Goal: Task Accomplishment & Management: Use online tool/utility

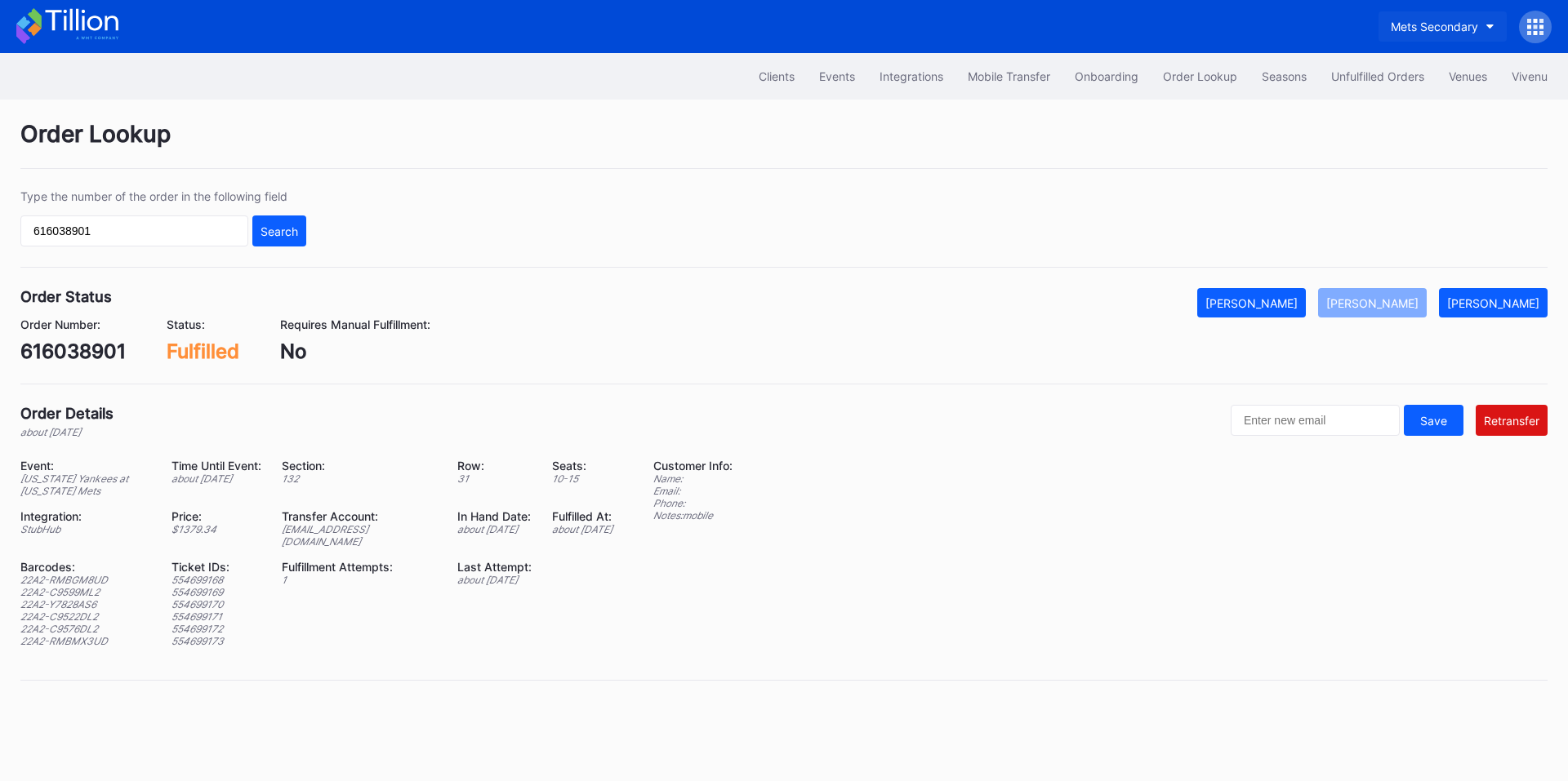
click at [1447, 27] on div "Mets Secondary" at bounding box center [1434, 27] width 87 height 14
type input "a"
type input "falcon"
click at [1403, 100] on div "Falcons Secondary" at bounding box center [1380, 102] width 102 height 14
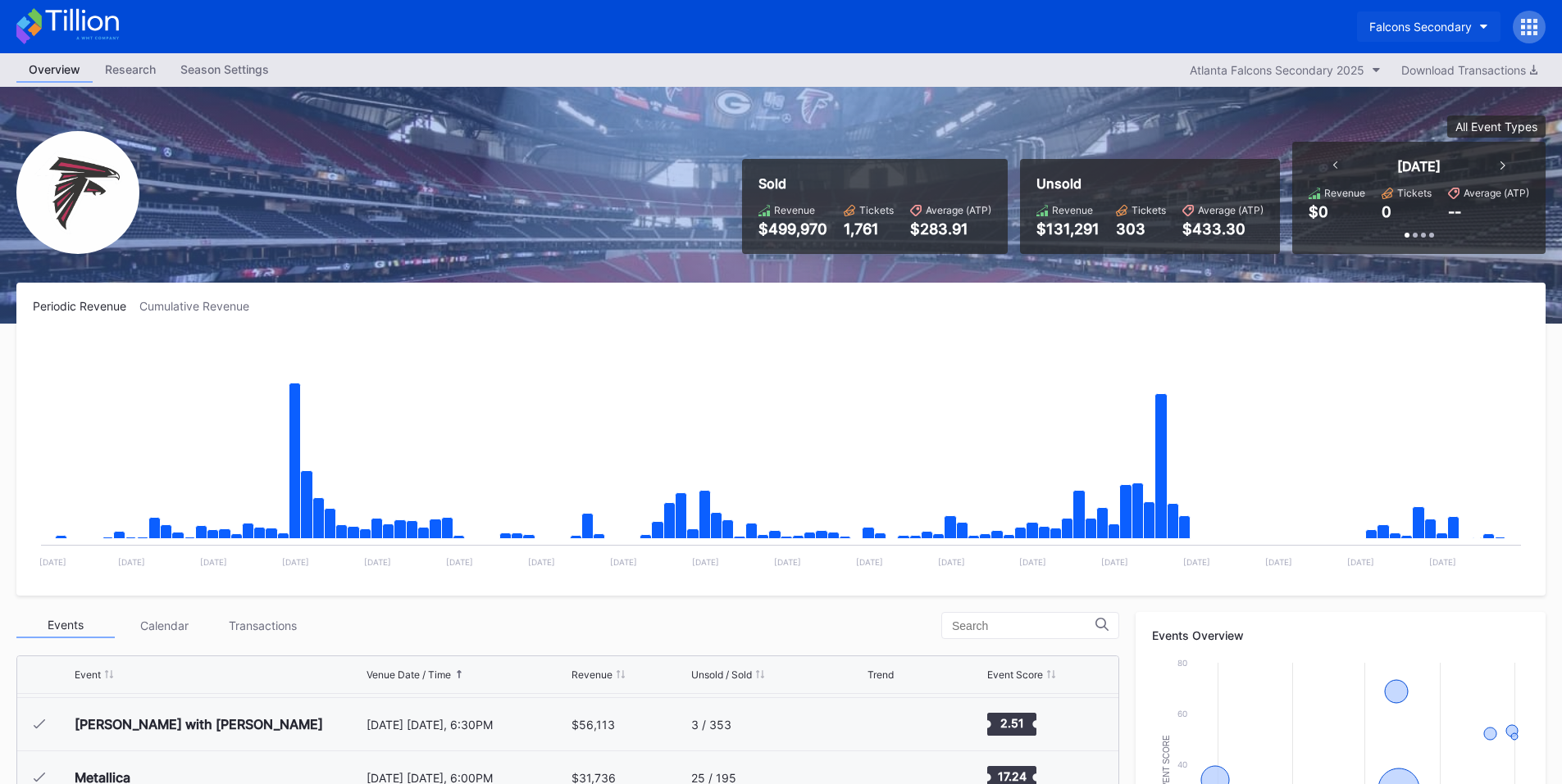
click at [1437, 27] on div "Falcons Secondary" at bounding box center [1420, 27] width 103 height 14
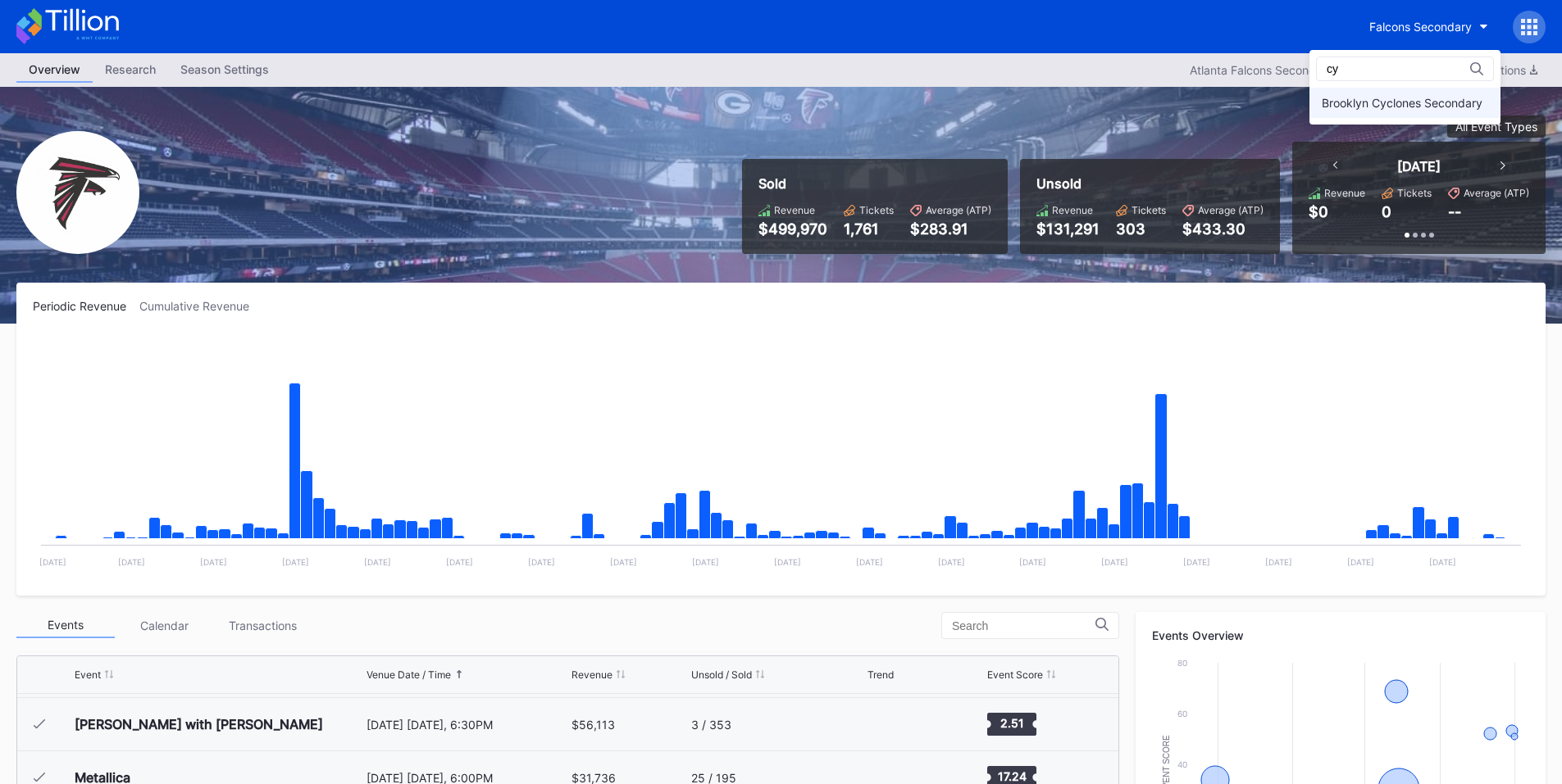
type input "cy"
click at [1422, 99] on div "Brooklyn Cyclones Secondary" at bounding box center [1401, 103] width 161 height 14
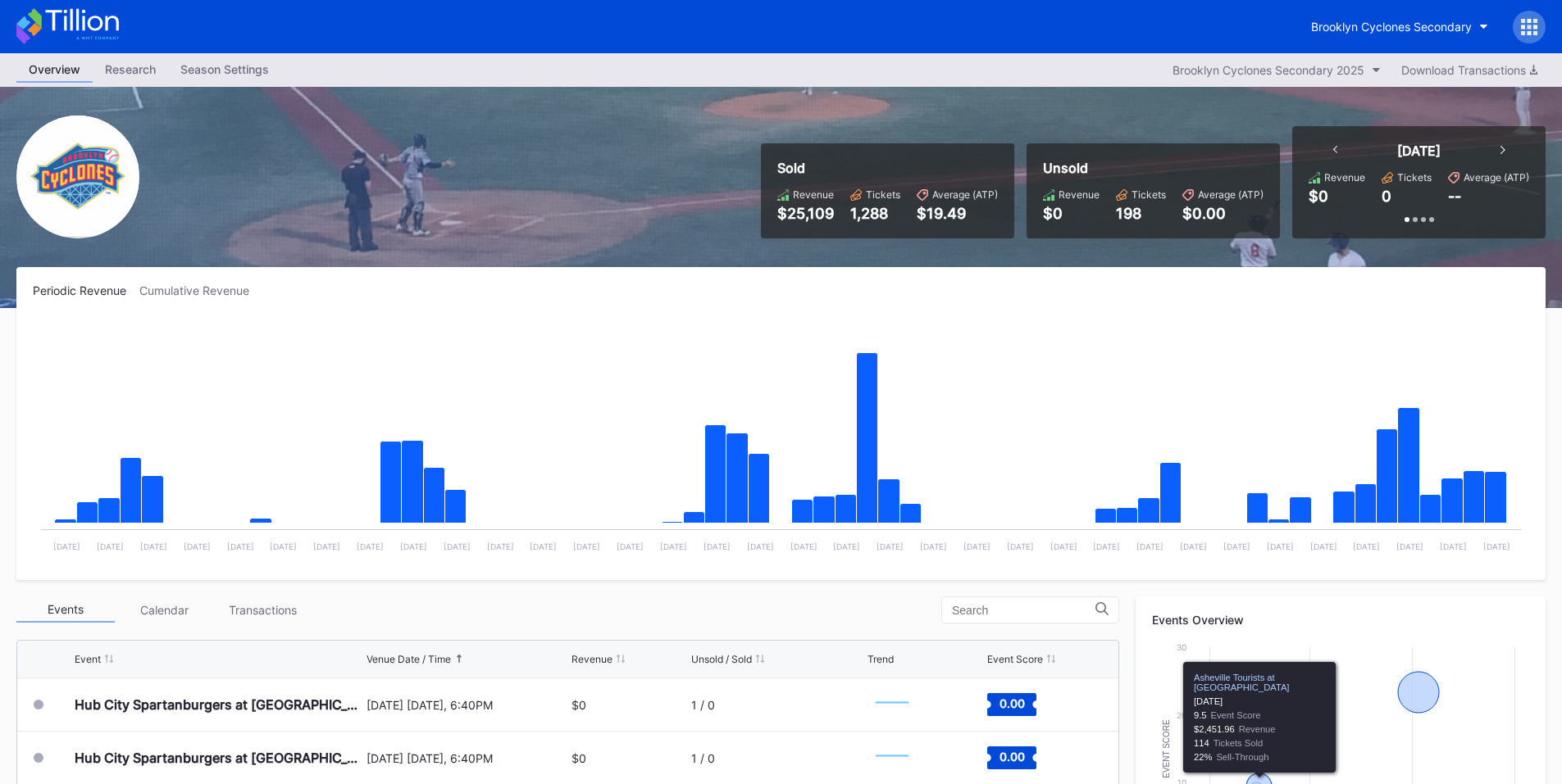
click at [1533, 32] on icon at bounding box center [1535, 33] width 4 height 4
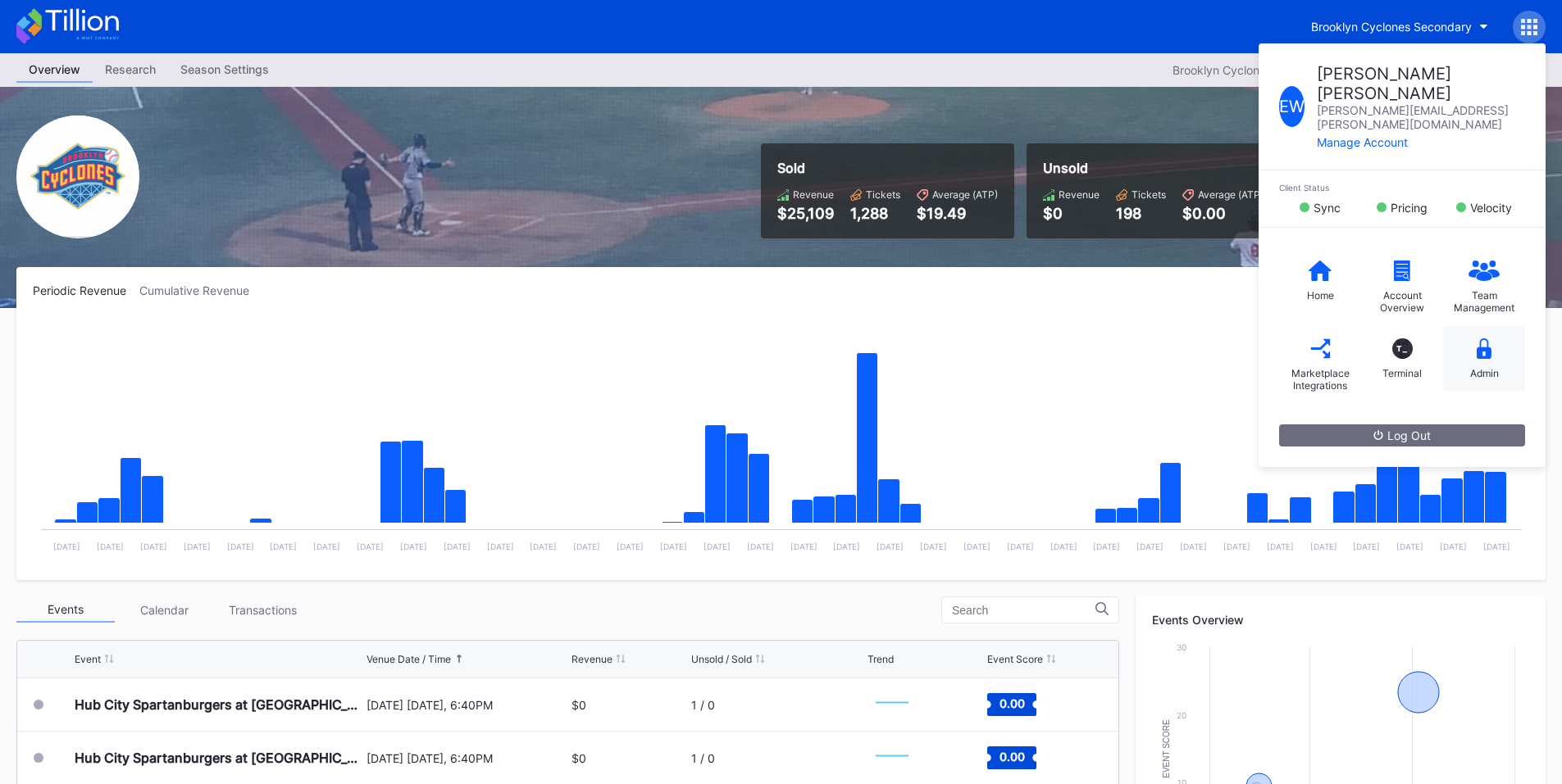
click at [1482, 338] on icon at bounding box center [1484, 349] width 15 height 21
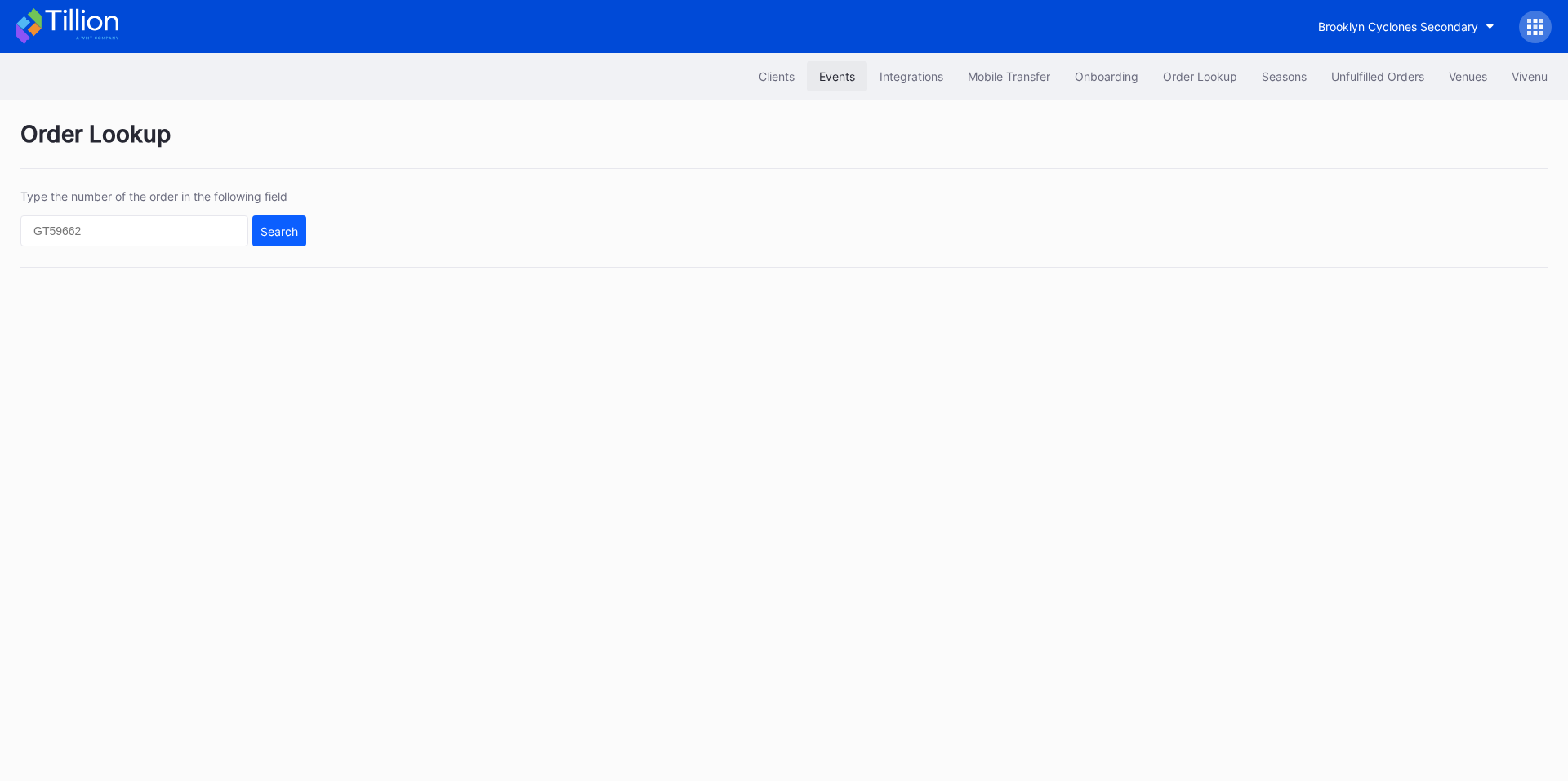
click at [830, 73] on div "Events" at bounding box center [837, 76] width 36 height 14
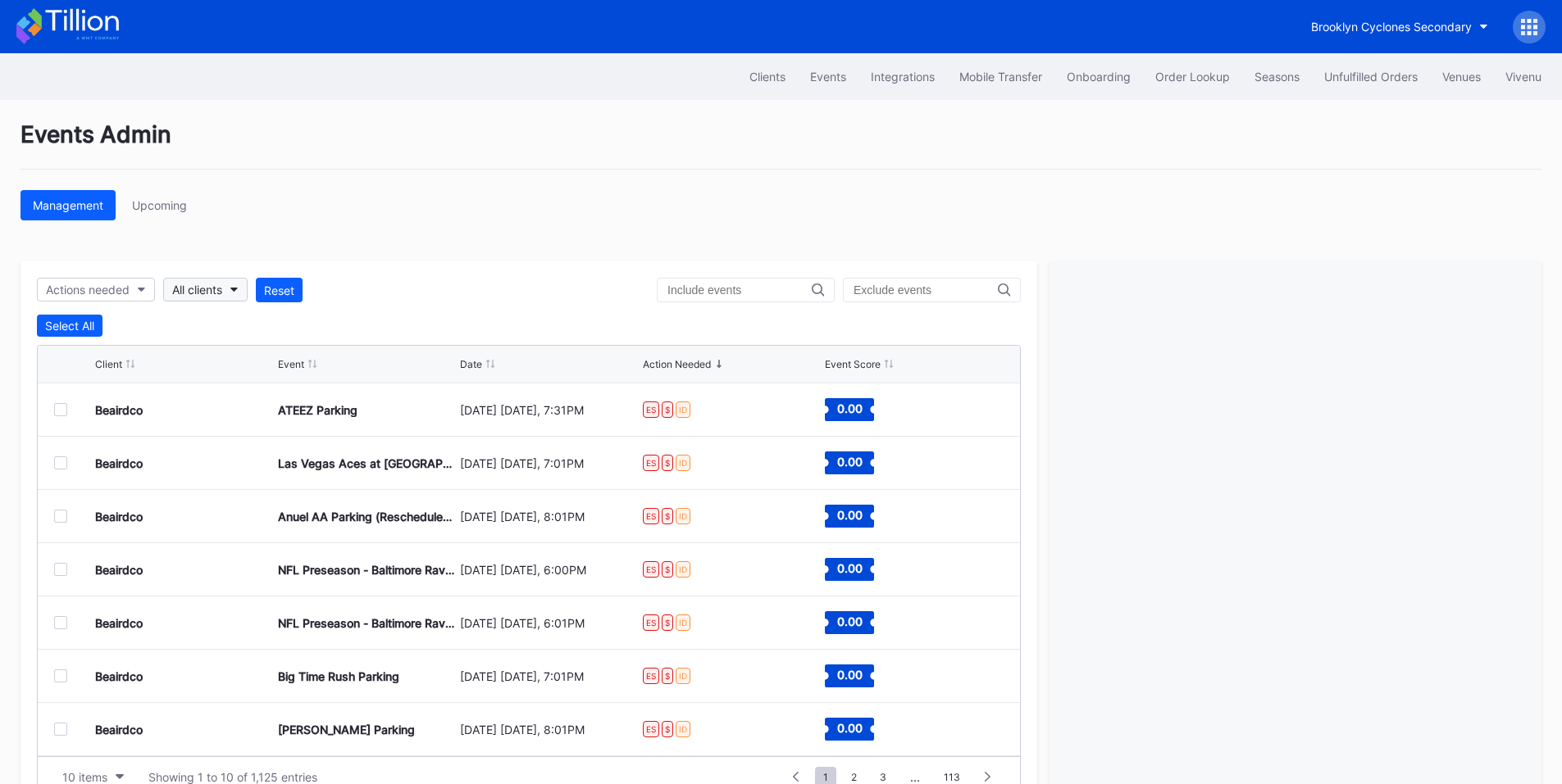
click at [223, 300] on button "All clients" at bounding box center [205, 289] width 85 height 24
type input "cyc"
click at [217, 364] on div "Brooklyn Cyclones Secondary" at bounding box center [257, 363] width 161 height 14
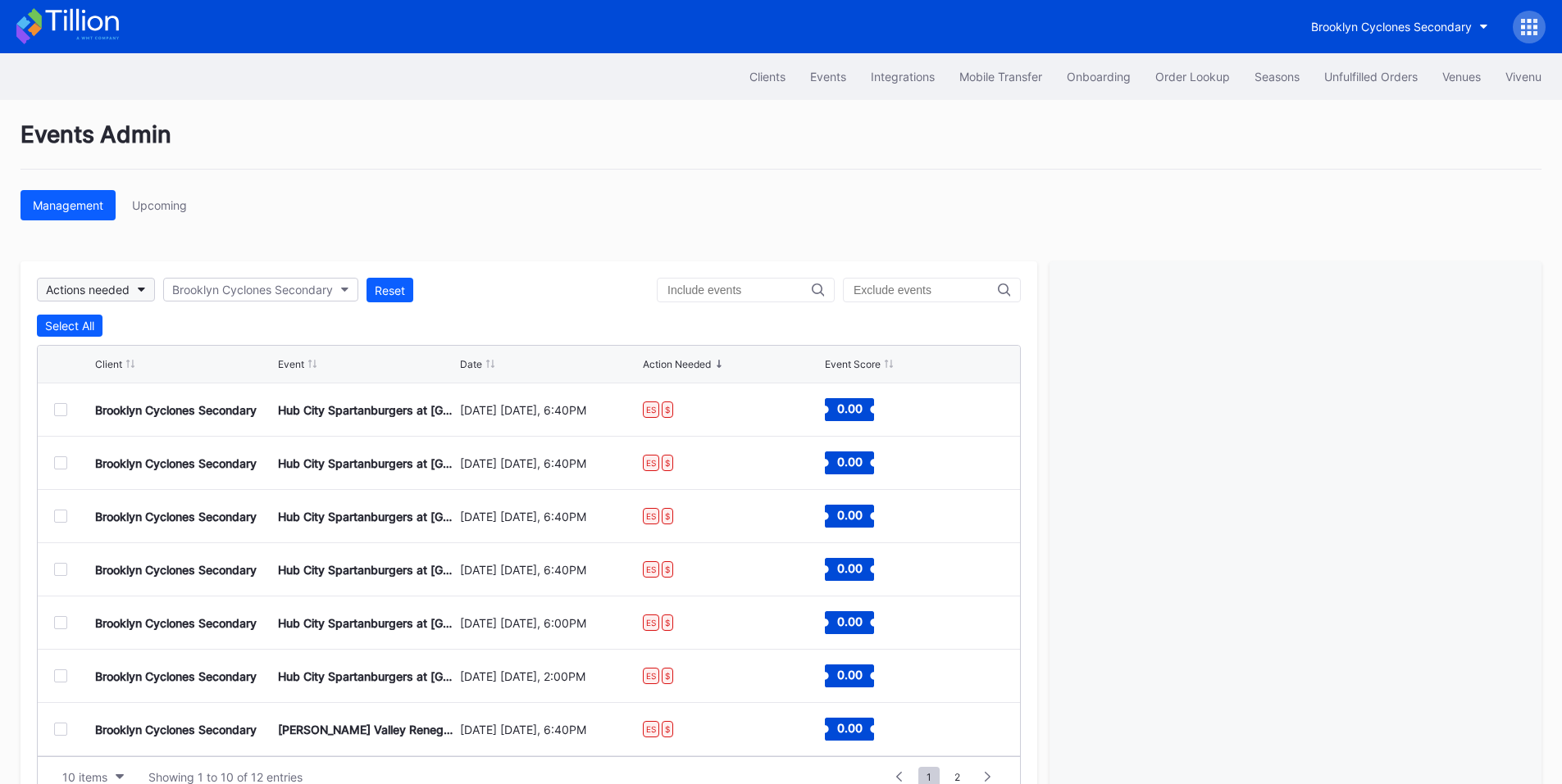
click at [128, 295] on div "Actions needed" at bounding box center [87, 290] width 84 height 14
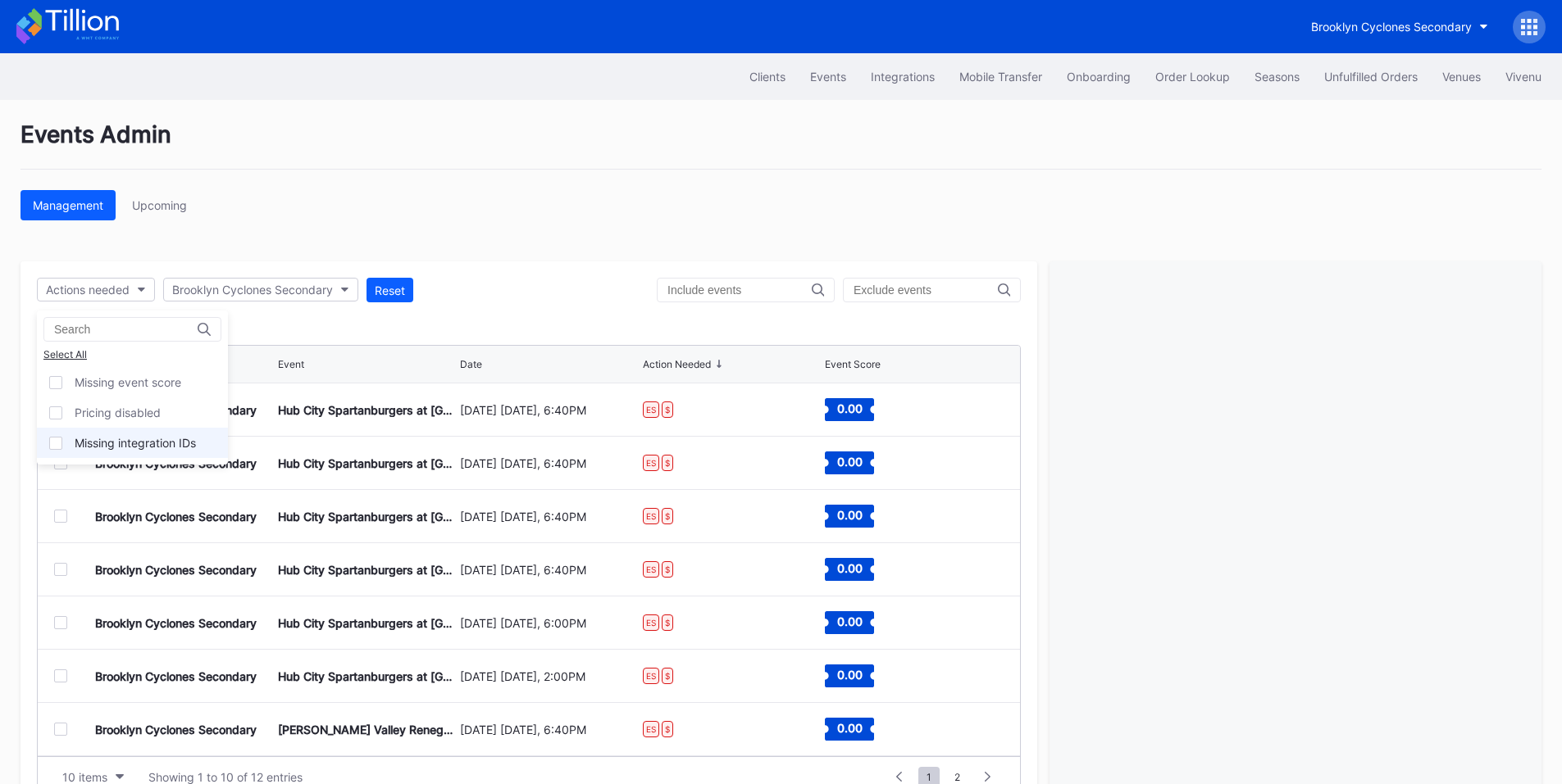
click at [129, 444] on div "Missing integration IDs" at bounding box center [135, 443] width 122 height 14
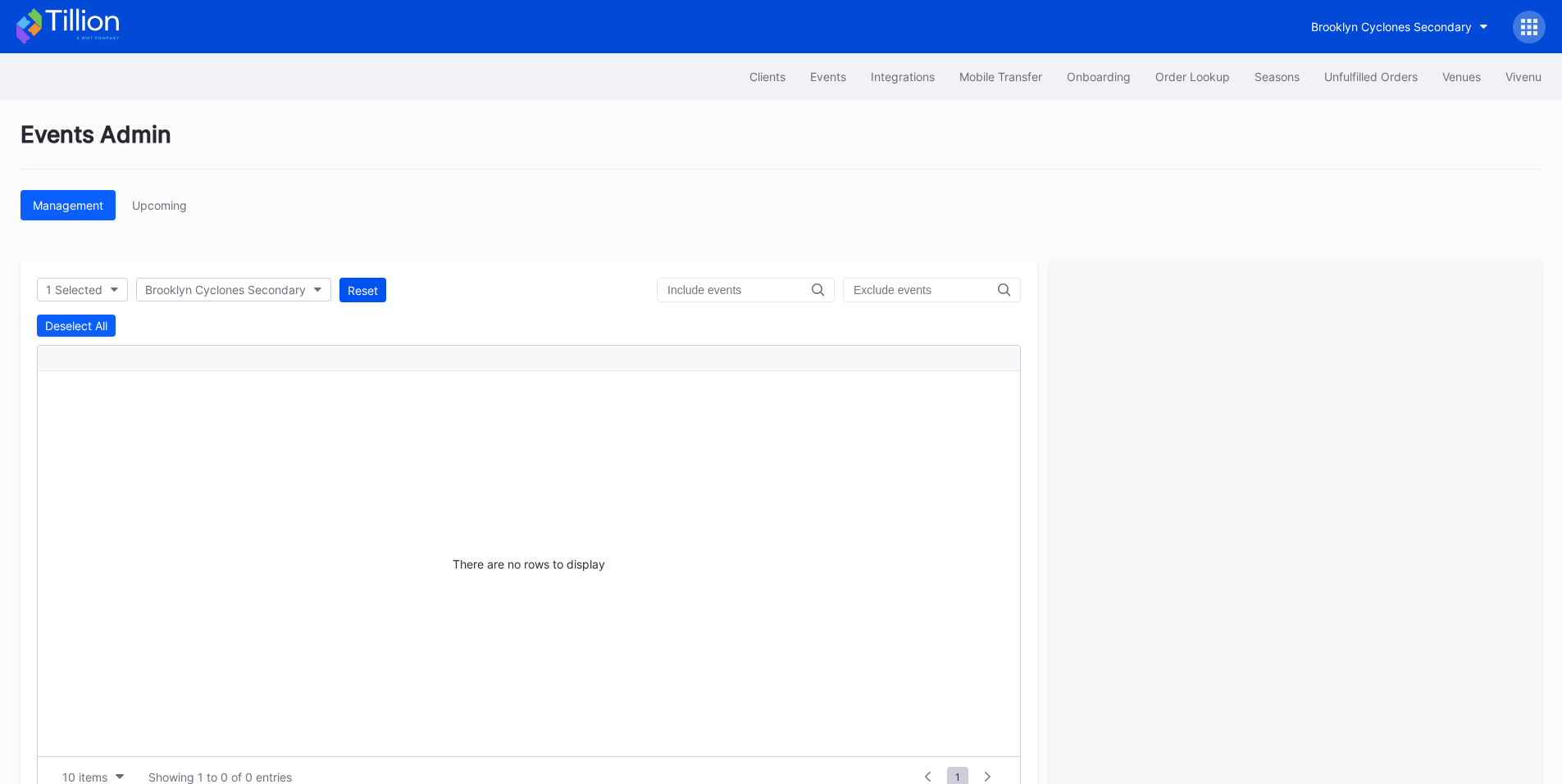
click at [352, 296] on div "Reset" at bounding box center [363, 290] width 30 height 14
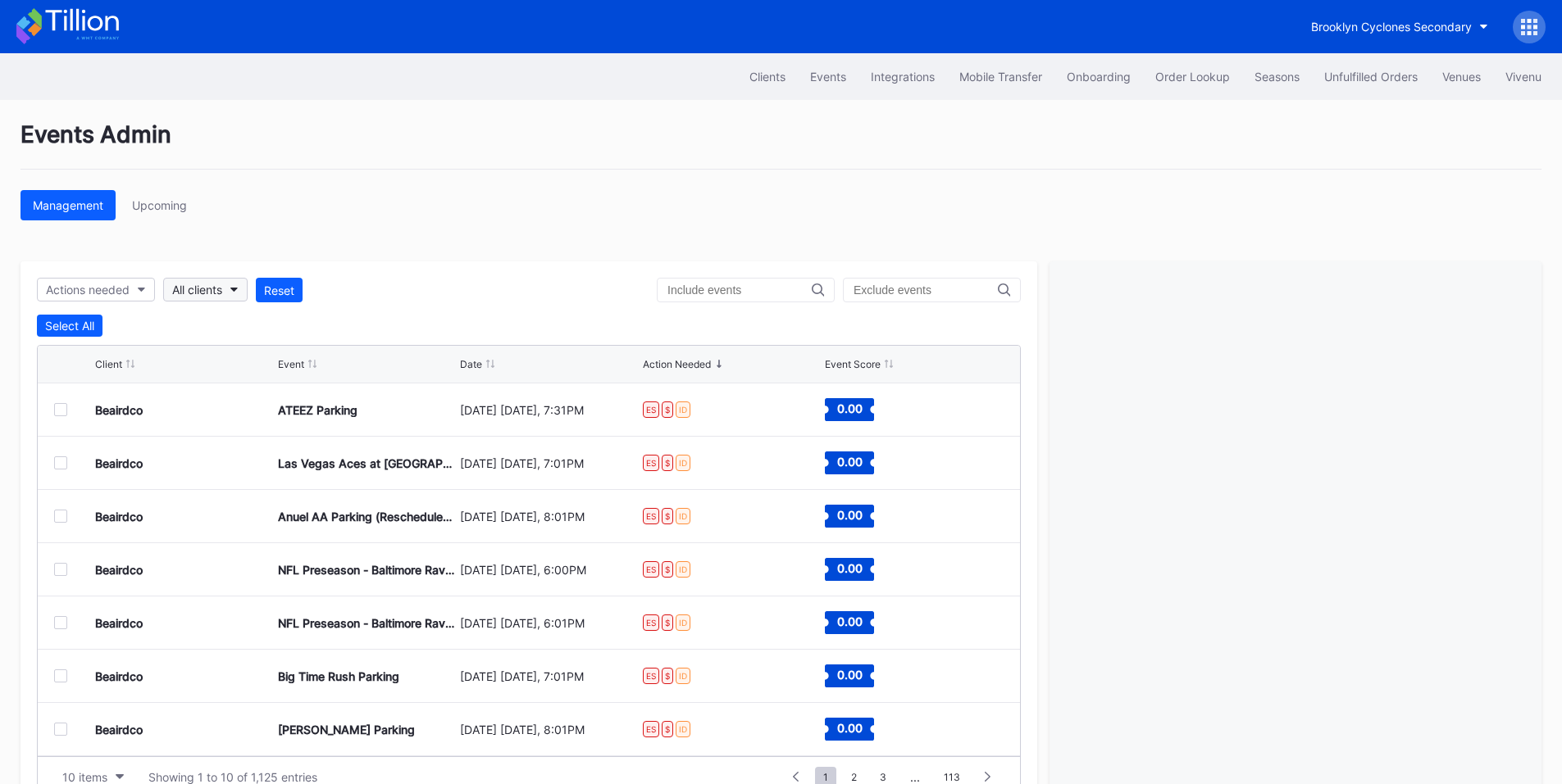
click at [222, 289] on div "All clients" at bounding box center [197, 290] width 50 height 14
type input "cyc"
click at [246, 359] on div "Brooklyn Cyclones Secondary" at bounding box center [257, 363] width 161 height 14
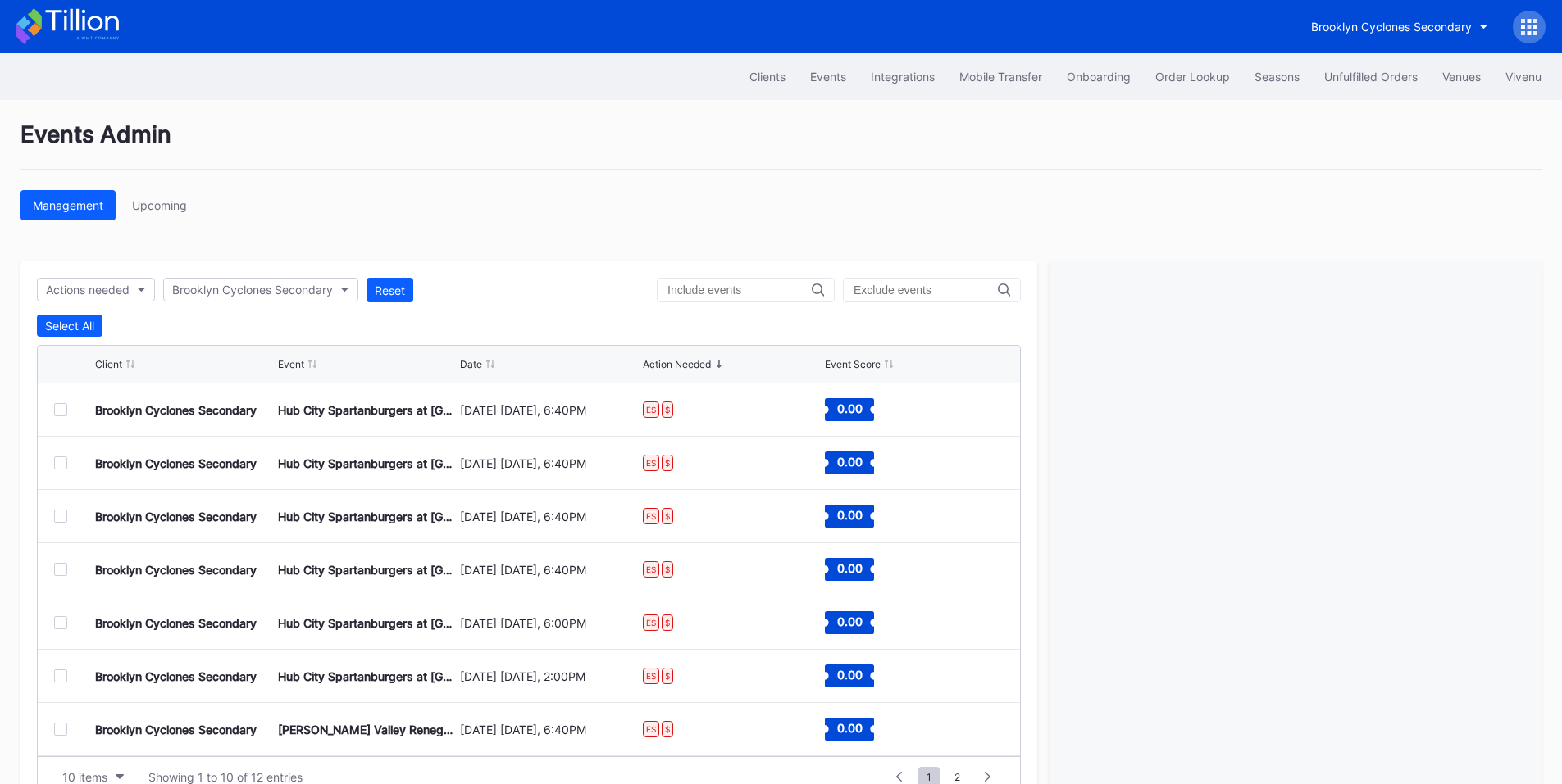
click at [63, 414] on div at bounding box center [61, 410] width 13 height 13
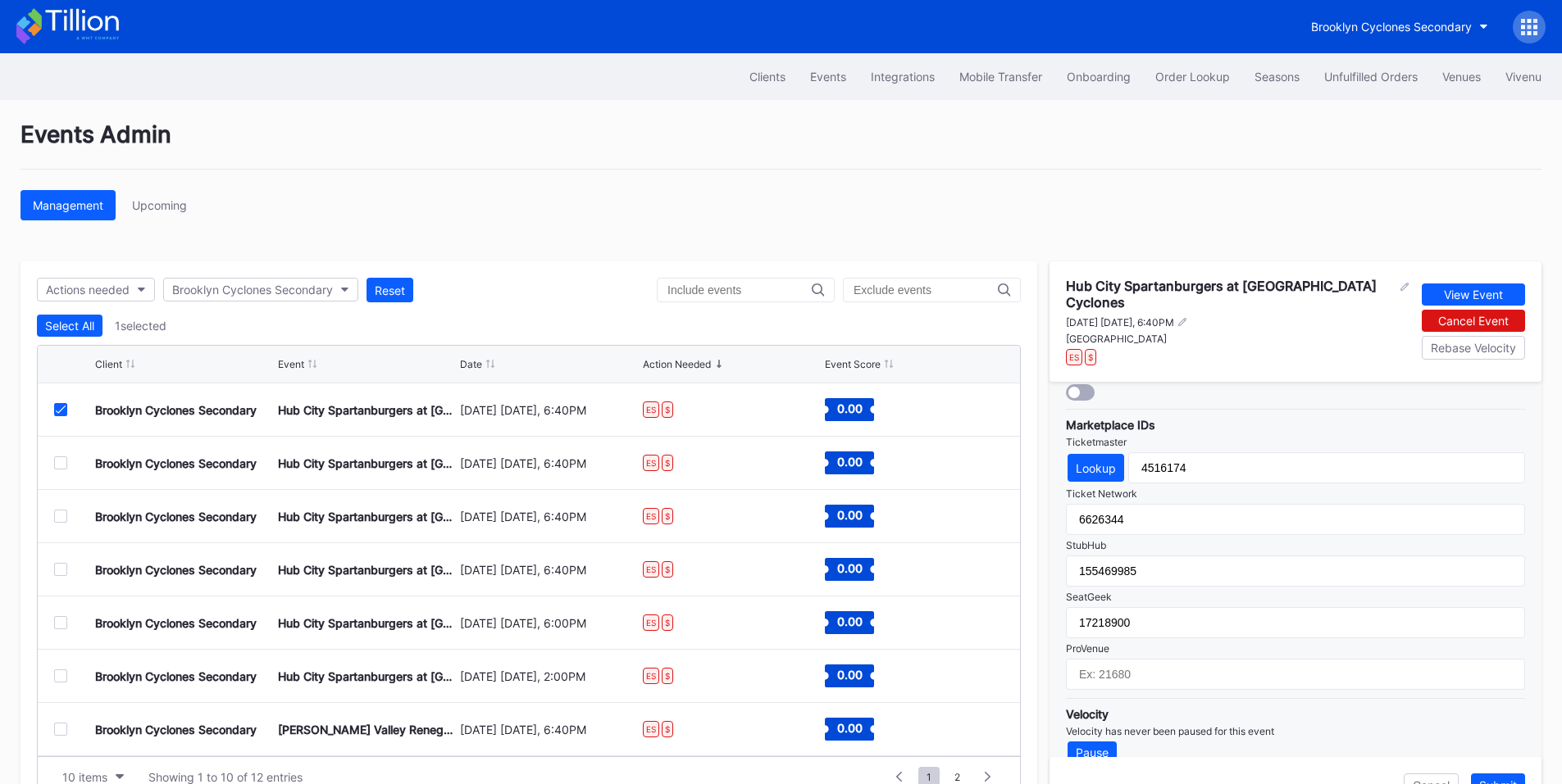
scroll to position [532, 0]
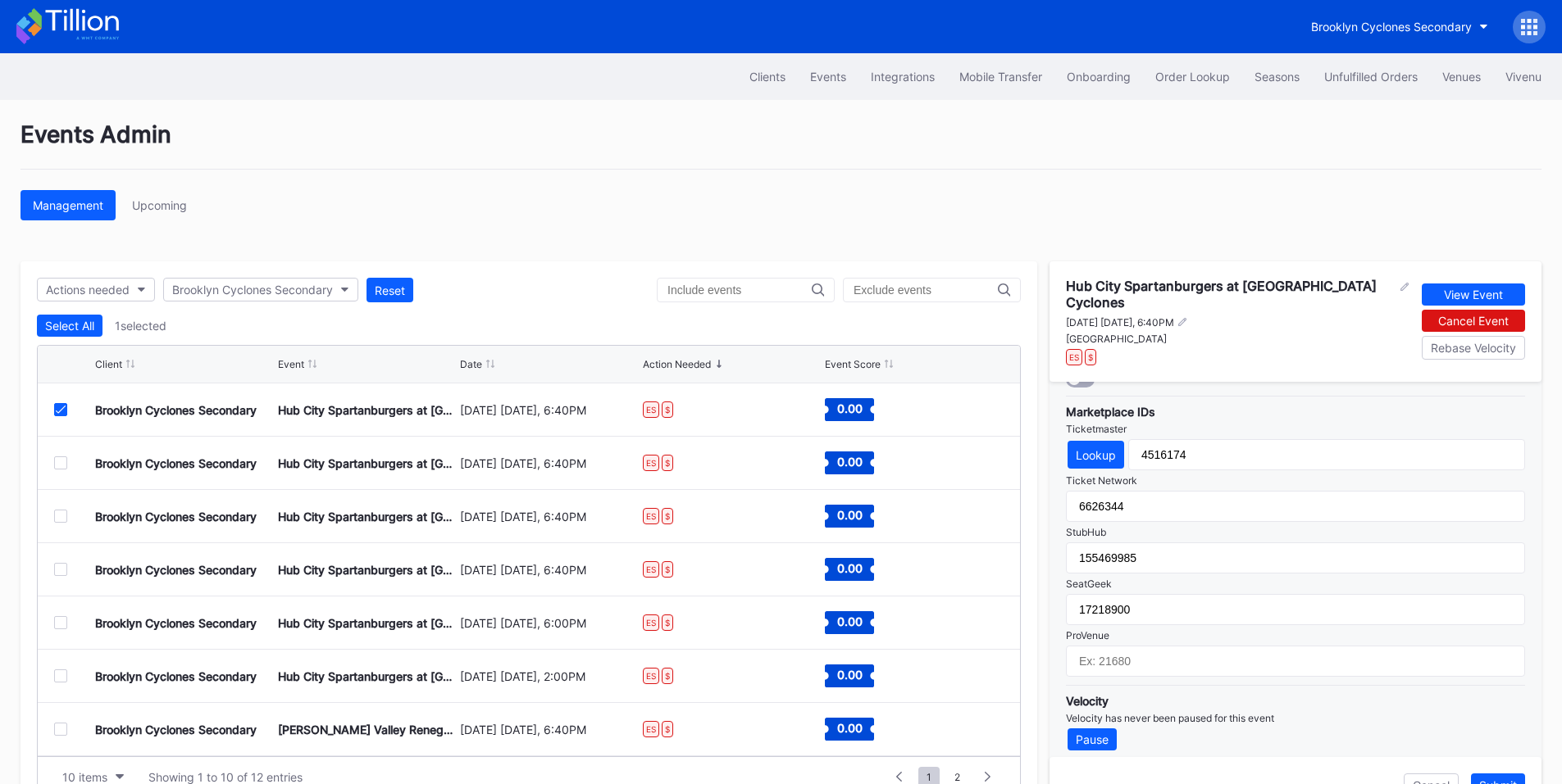
click at [56, 409] on icon at bounding box center [61, 410] width 10 height 9
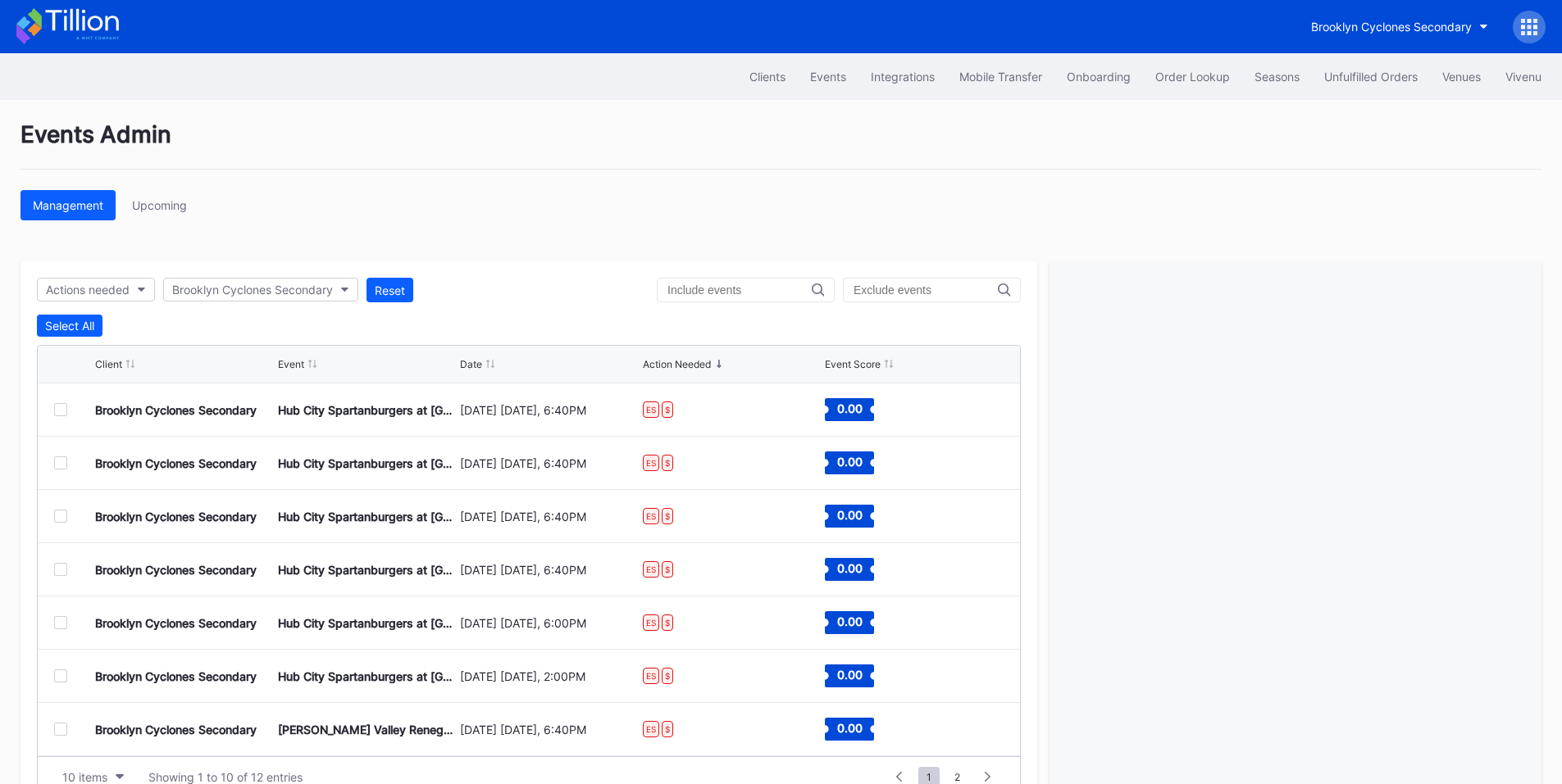
click at [61, 567] on div at bounding box center [61, 570] width 13 height 13
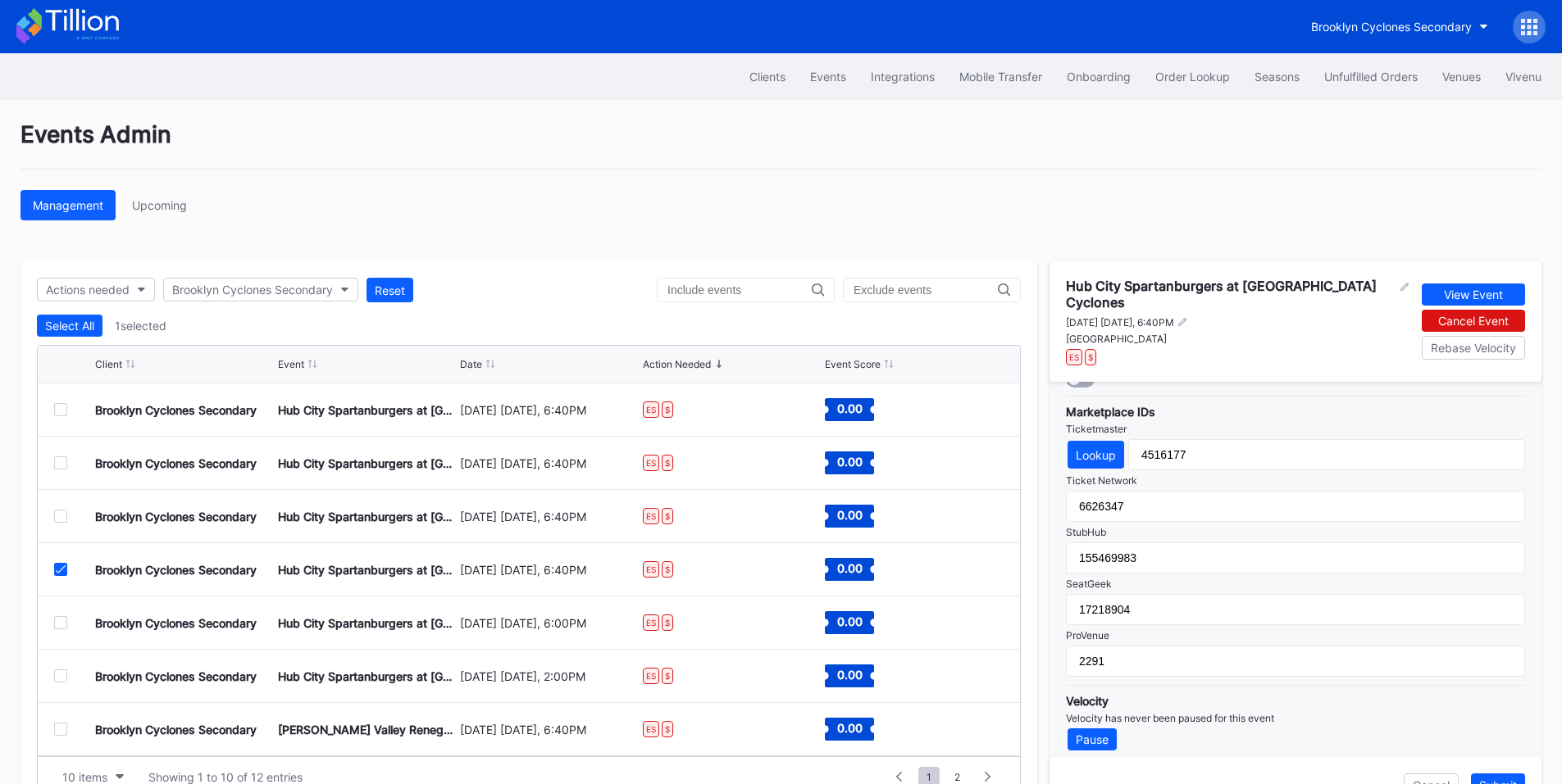
click at [63, 570] on icon at bounding box center [61, 569] width 10 height 9
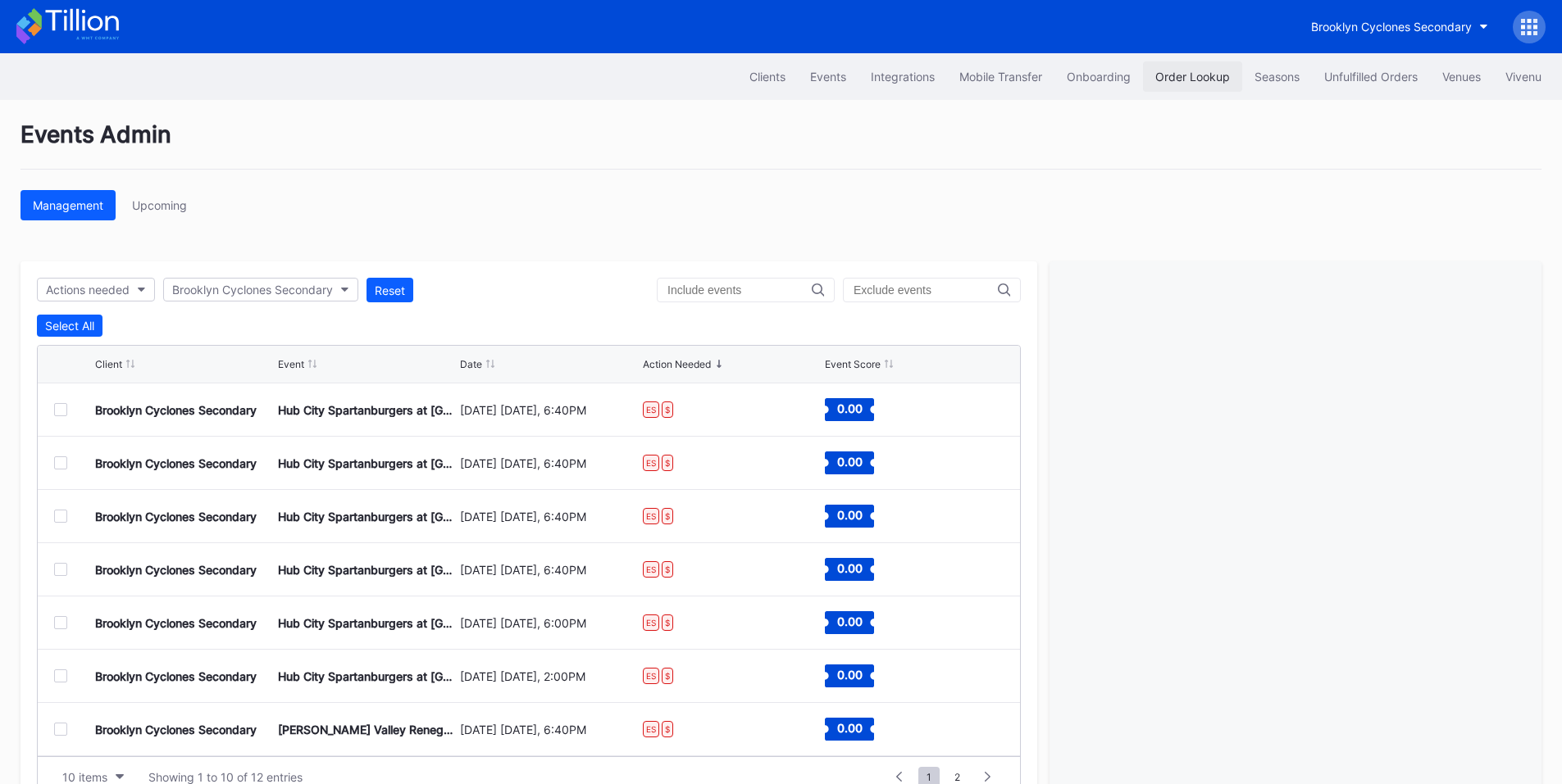
click at [1205, 68] on button "Order Lookup" at bounding box center [1192, 77] width 99 height 30
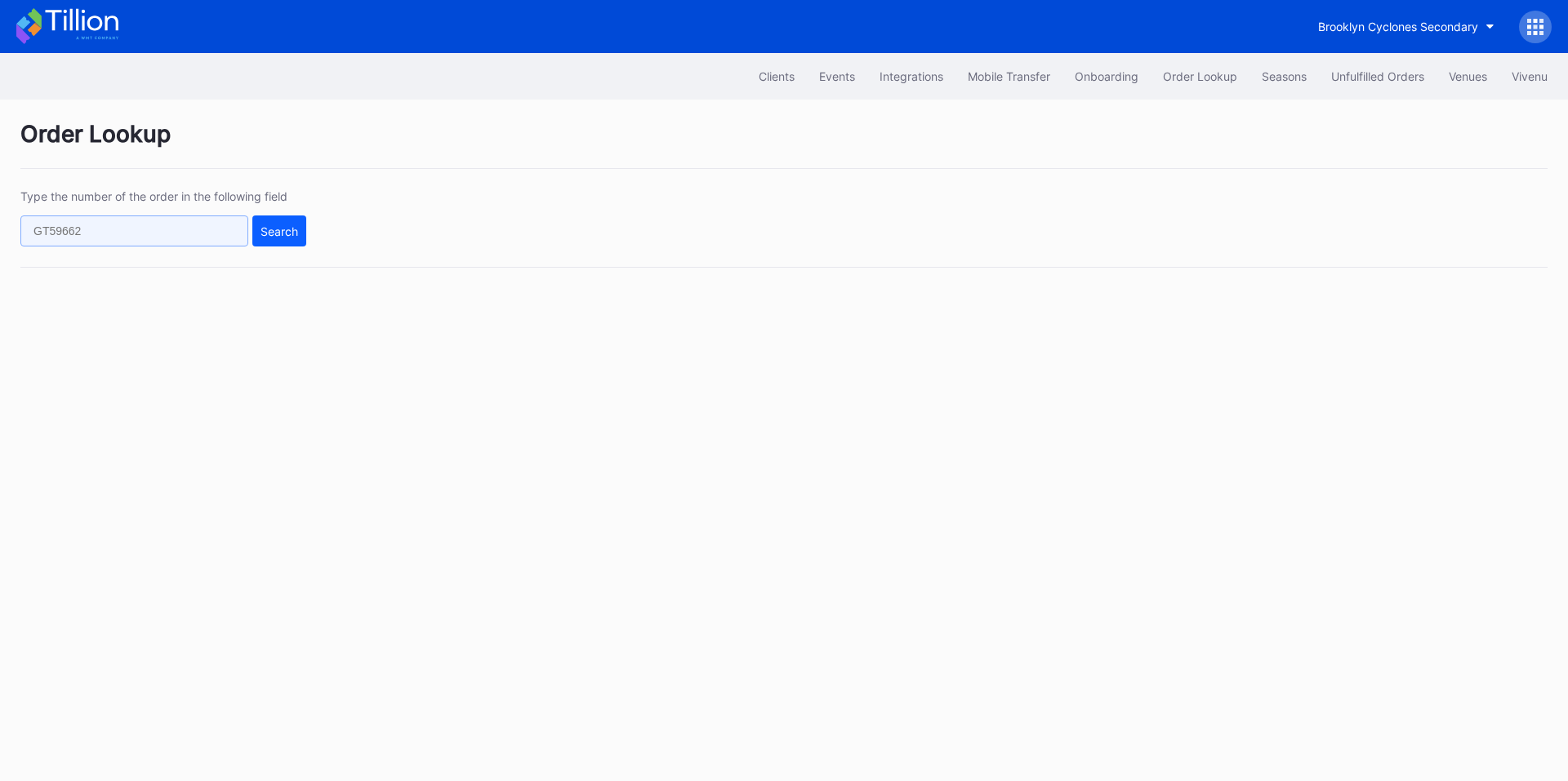
click at [182, 222] on input "text" at bounding box center [134, 231] width 228 height 31
paste input "71921388"
type input "71921388"
click at [286, 232] on div "Search" at bounding box center [279, 231] width 38 height 14
